Goal: Task Accomplishment & Management: Manage account settings

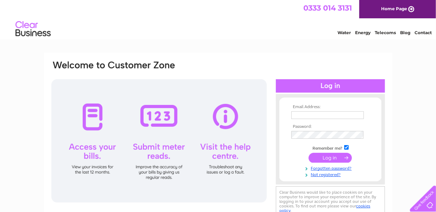
type input "[EMAIL_ADDRESS][DOMAIN_NAME]"
click at [329, 155] on input "submit" at bounding box center [330, 158] width 43 height 10
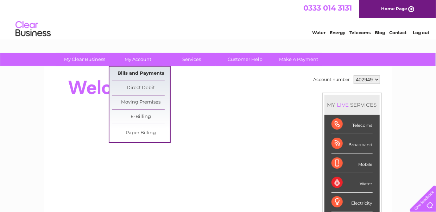
click at [150, 73] on link "Bills and Payments" at bounding box center [141, 74] width 58 height 14
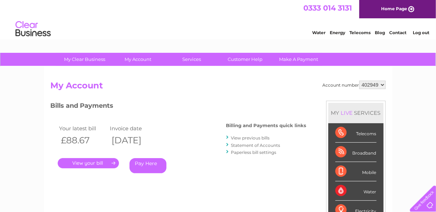
scroll to position [70, 0]
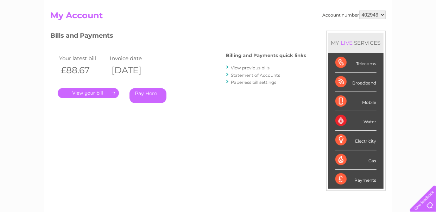
click at [86, 93] on link "." at bounding box center [88, 93] width 61 height 10
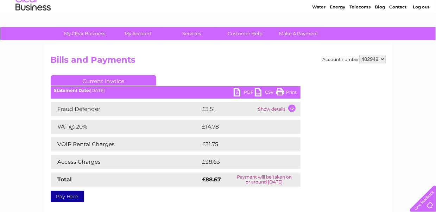
scroll to position [35, 0]
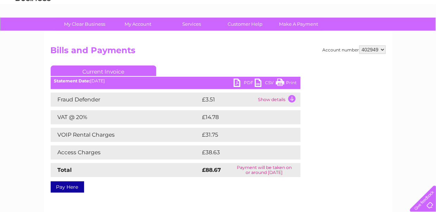
click at [237, 83] on link "PDF" at bounding box center [244, 84] width 21 height 10
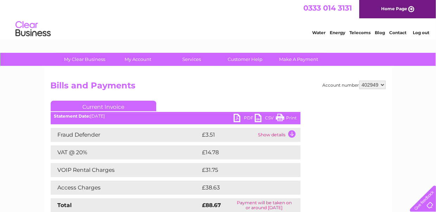
click at [424, 30] on link "Log out" at bounding box center [421, 32] width 17 height 5
